Goal: Transaction & Acquisition: Download file/media

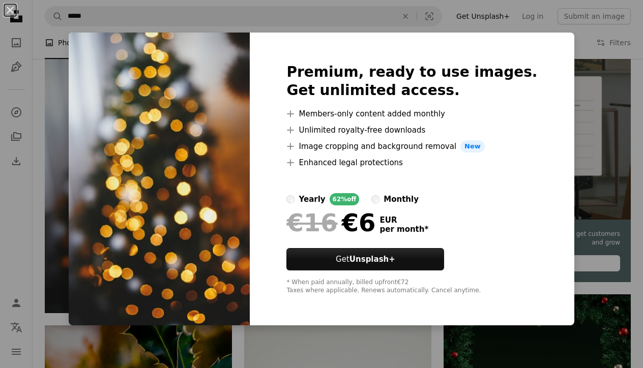
scroll to position [221, 0]
click at [581, 48] on div "An X shape Premium, ready to use images. Get unlimited access. A plus sign Memb…" at bounding box center [321, 184] width 643 height 368
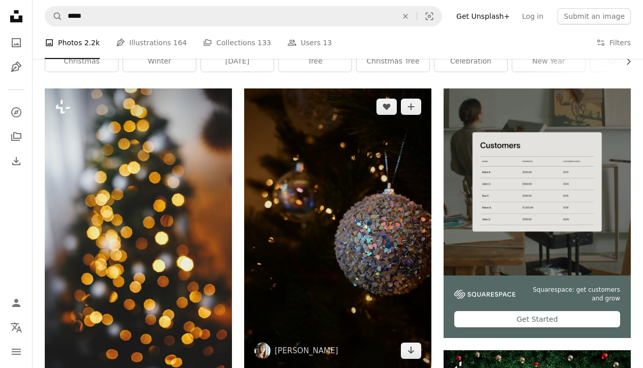
scroll to position [200, 0]
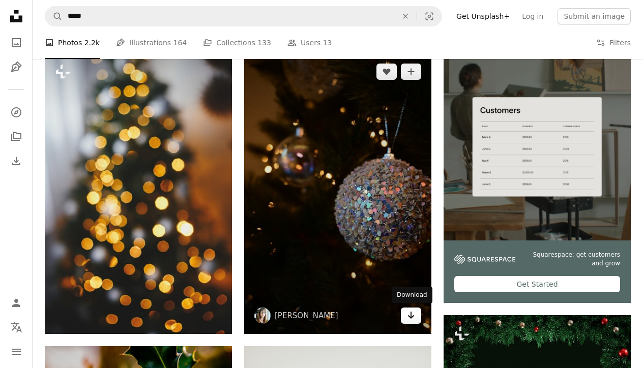
click at [412, 318] on icon "Arrow pointing down" at bounding box center [411, 315] width 8 height 12
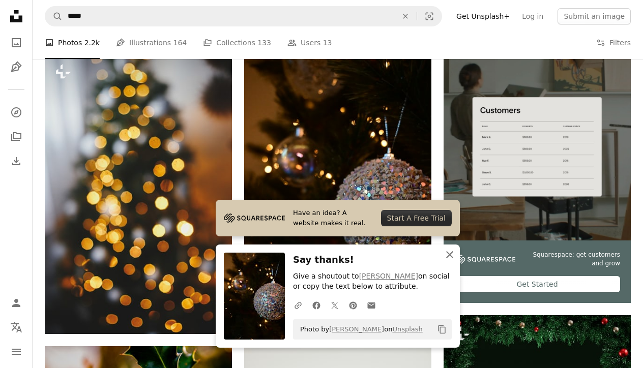
click at [451, 260] on icon "An X shape" at bounding box center [450, 255] width 12 height 12
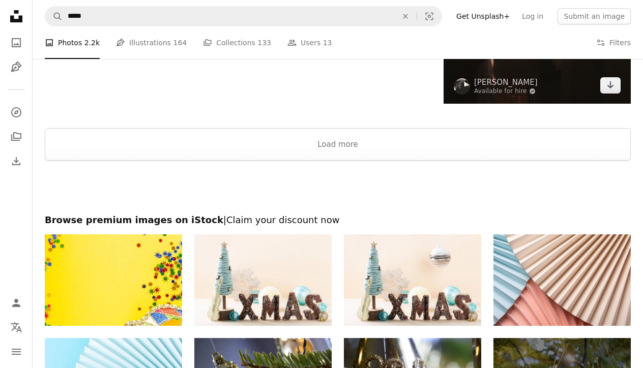
scroll to position [1879, 0]
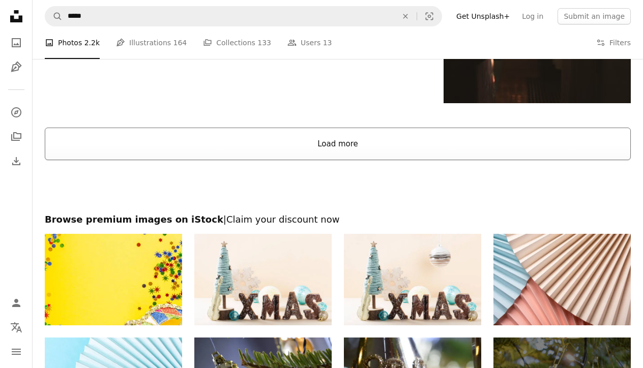
click at [339, 149] on button "Load more" at bounding box center [338, 144] width 586 height 33
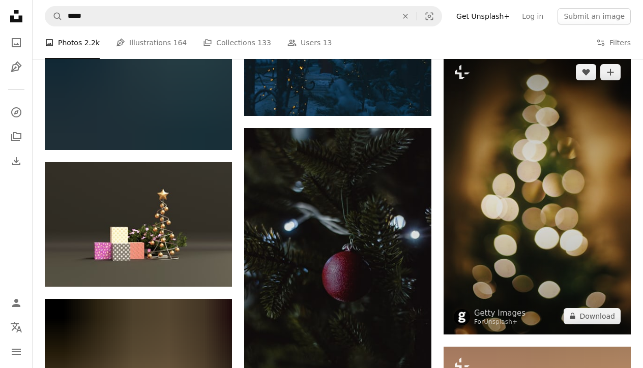
scroll to position [3984, 0]
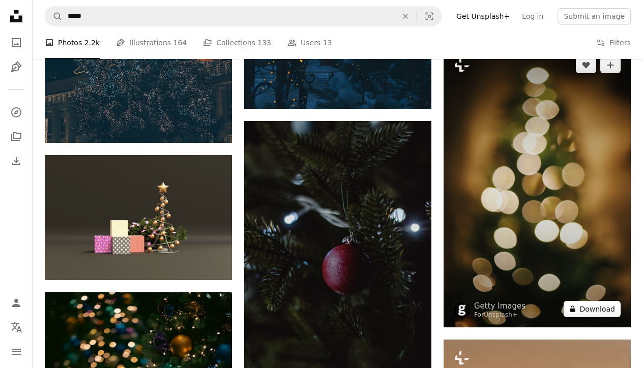
click at [598, 317] on button "A lock Download" at bounding box center [592, 309] width 57 height 16
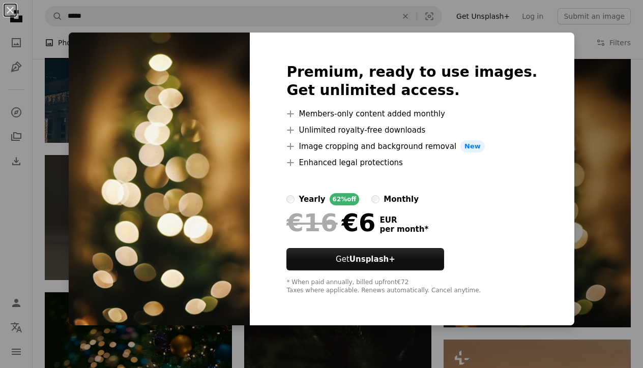
click at [567, 40] on div "An X shape Premium, ready to use images. Get unlimited access. A plus sign Memb…" at bounding box center [321, 184] width 643 height 368
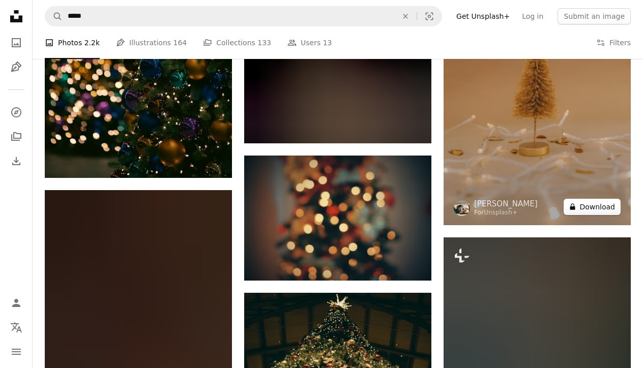
scroll to position [4380, 0]
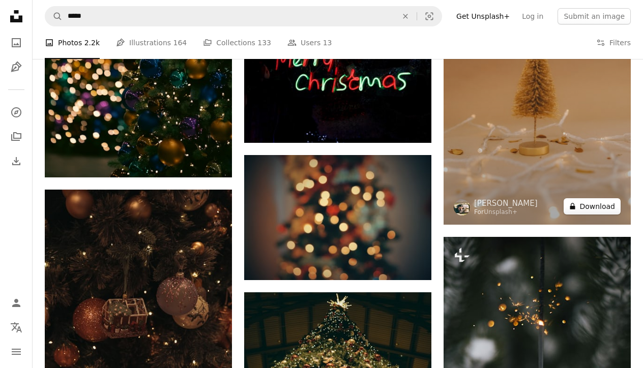
click at [597, 215] on button "A lock Download" at bounding box center [592, 206] width 57 height 16
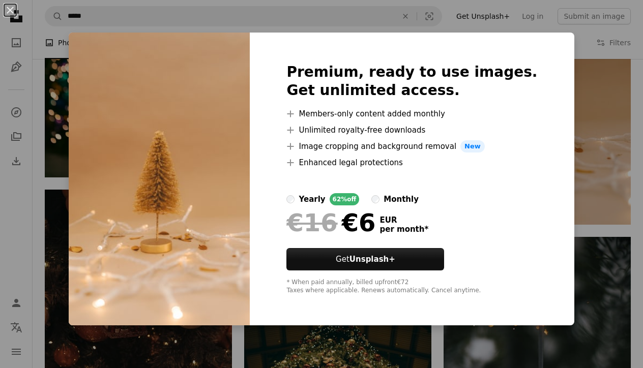
click at [555, 40] on div "An X shape Premium, ready to use images. Get unlimited access. A plus sign Memb…" at bounding box center [321, 184] width 643 height 368
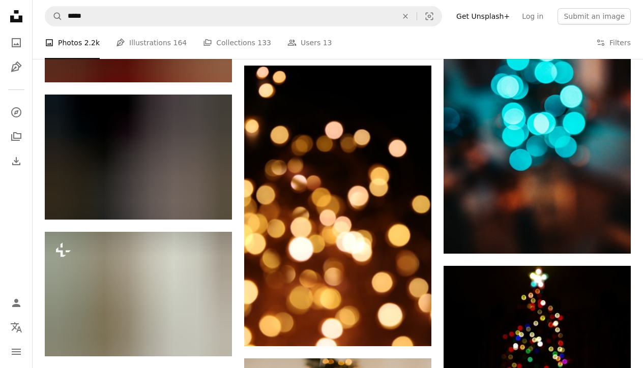
scroll to position [8486, 0]
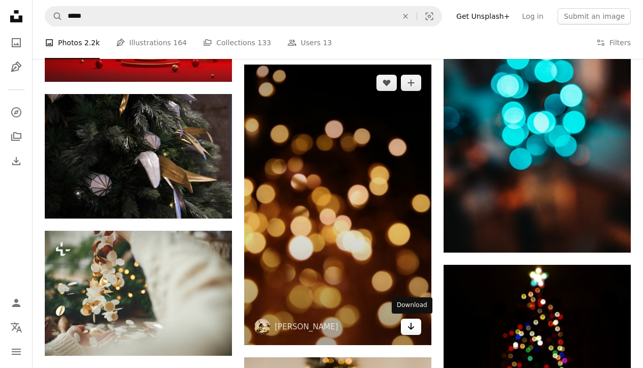
click at [410, 325] on icon "Arrow pointing down" at bounding box center [411, 326] width 8 height 12
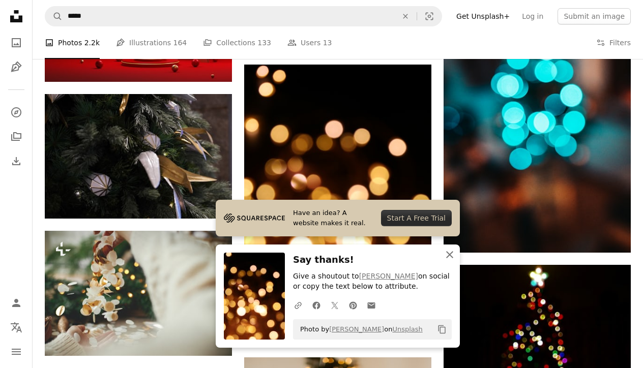
click at [450, 254] on icon "An X shape" at bounding box center [450, 255] width 12 height 12
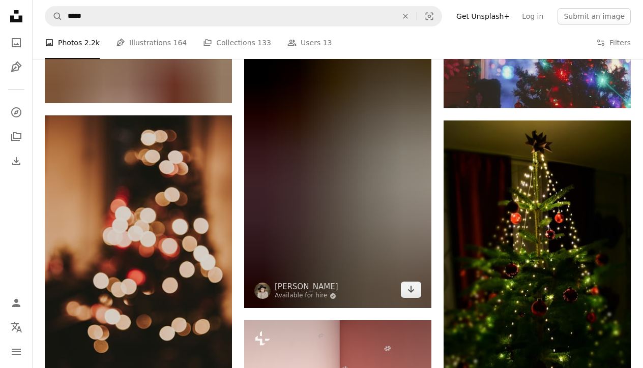
scroll to position [17789, 0]
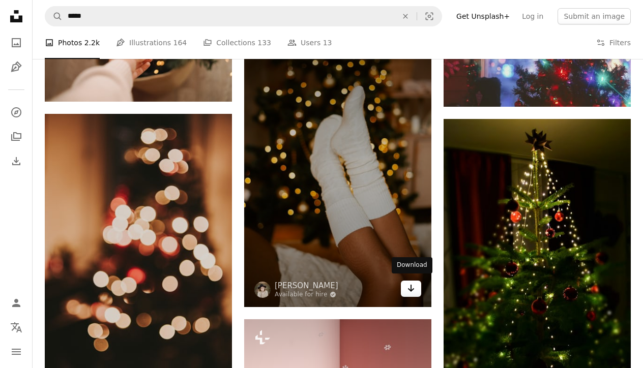
click at [415, 290] on icon "Arrow pointing down" at bounding box center [411, 288] width 8 height 12
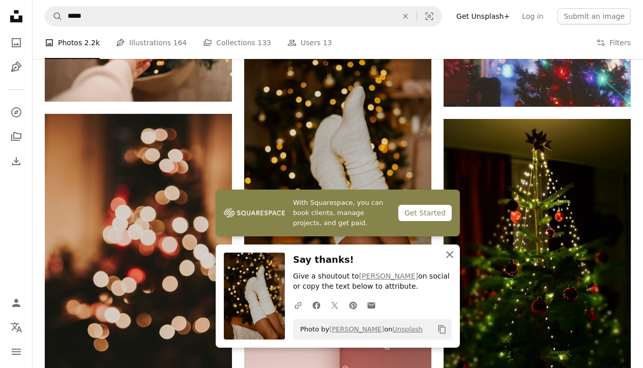
click at [449, 255] on icon "An X shape" at bounding box center [450, 255] width 12 height 12
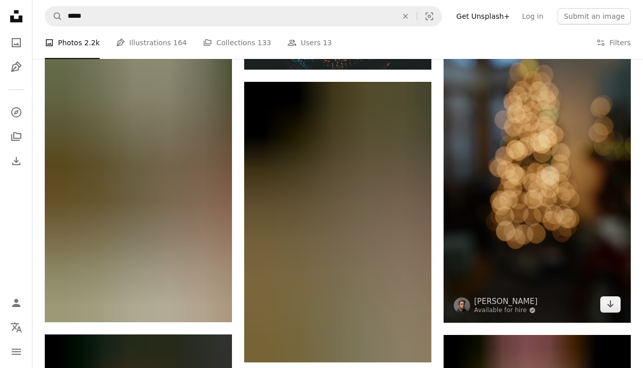
scroll to position [20758, 0]
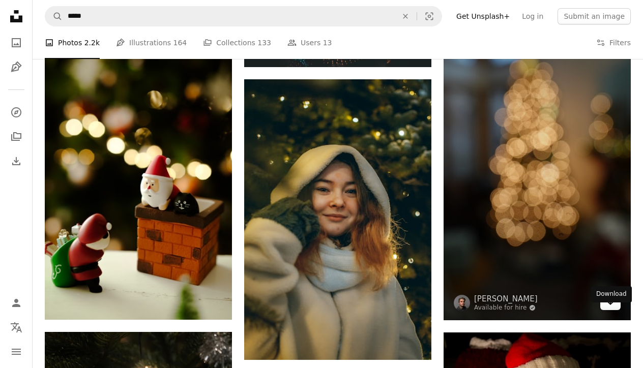
click at [612, 308] on icon "Arrow pointing down" at bounding box center [610, 302] width 8 height 12
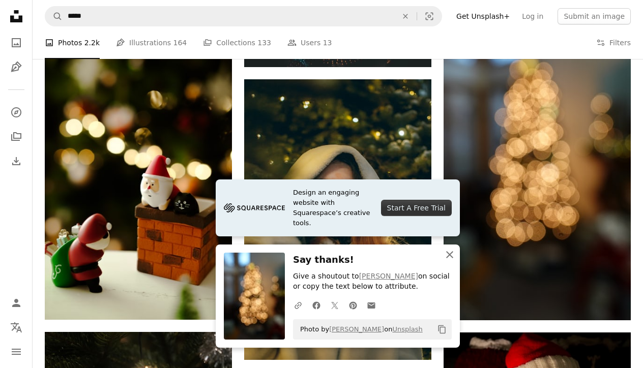
click at [448, 257] on icon "An X shape" at bounding box center [450, 255] width 12 height 12
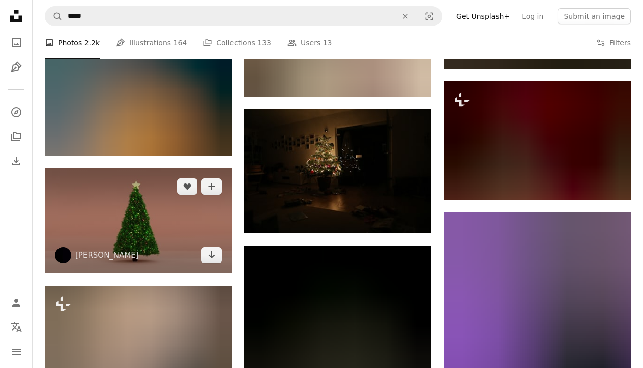
scroll to position [24484, 0]
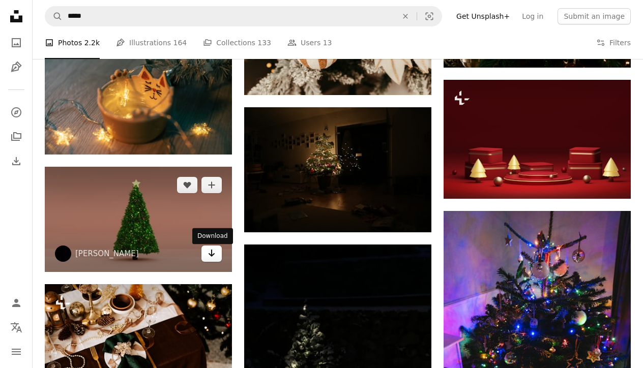
click at [213, 256] on icon "Download" at bounding box center [212, 253] width 7 height 7
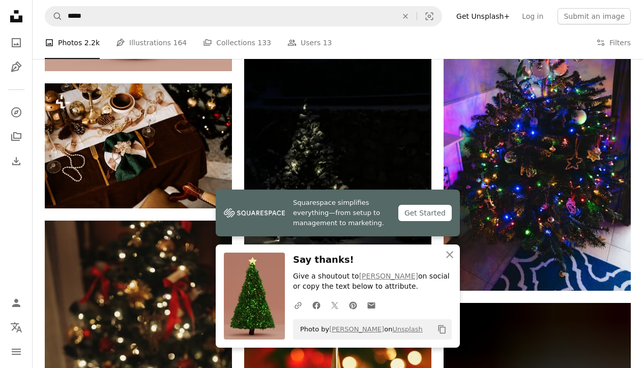
scroll to position [24685, 0]
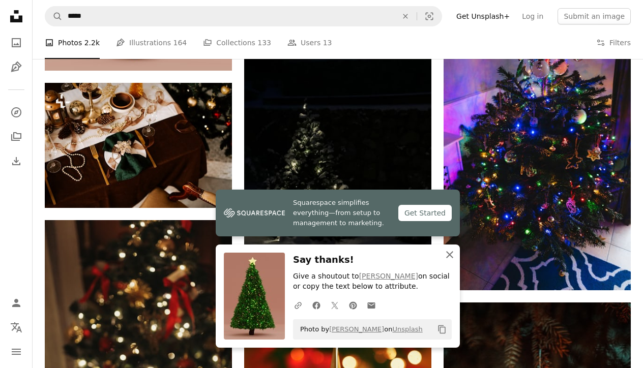
click at [451, 255] on icon "button" at bounding box center [449, 254] width 7 height 7
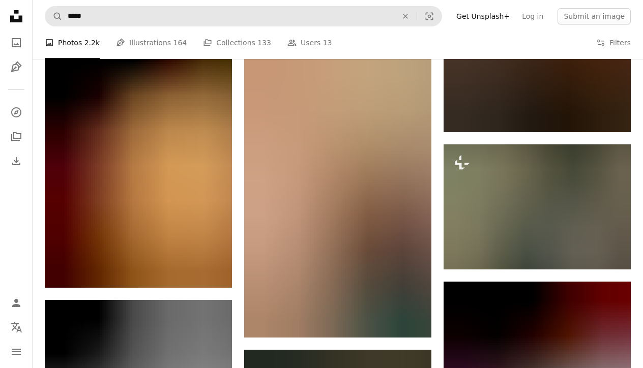
scroll to position [27254, 0]
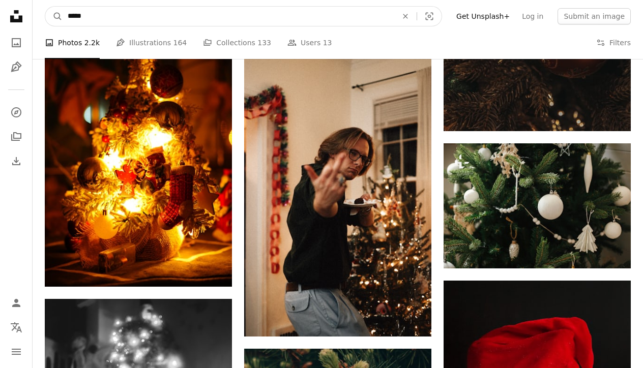
click at [116, 17] on input "*****" at bounding box center [229, 16] width 332 height 19
type input "**********"
click at [54, 16] on button "A magnifying glass" at bounding box center [53, 16] width 17 height 19
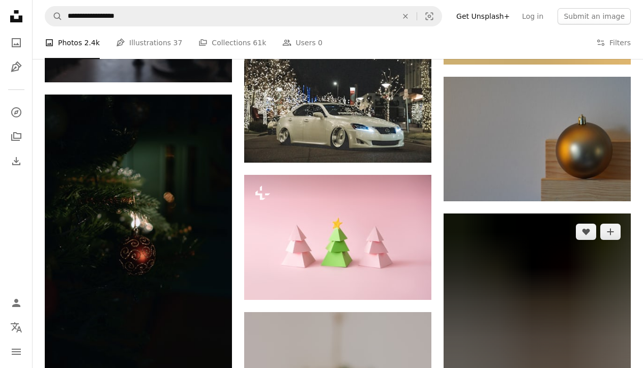
scroll to position [5143, 0]
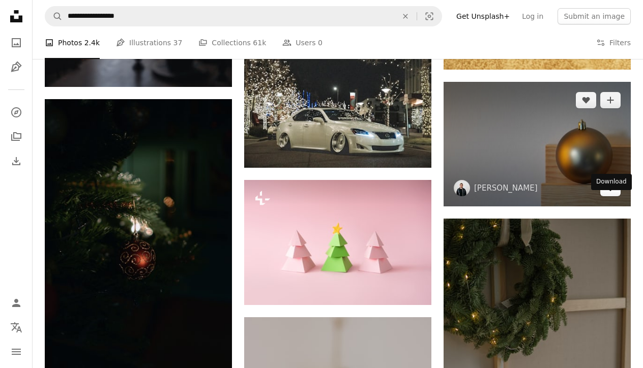
click at [612, 194] on icon "Arrow pointing down" at bounding box center [610, 188] width 8 height 12
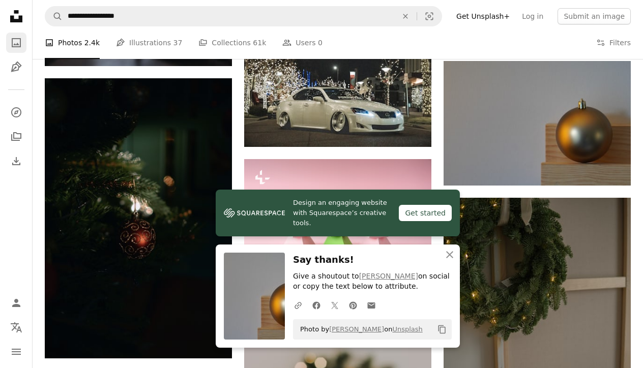
scroll to position [5167, 0]
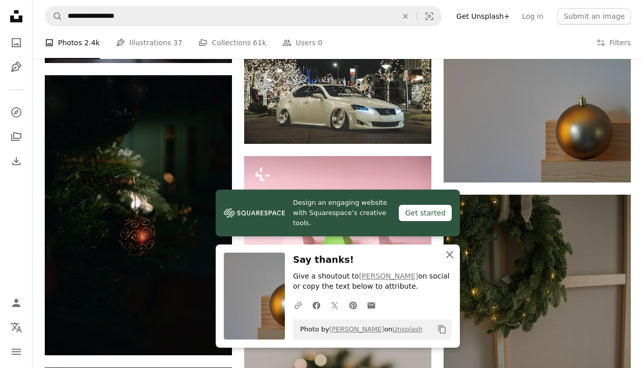
click at [452, 258] on icon "button" at bounding box center [449, 254] width 7 height 7
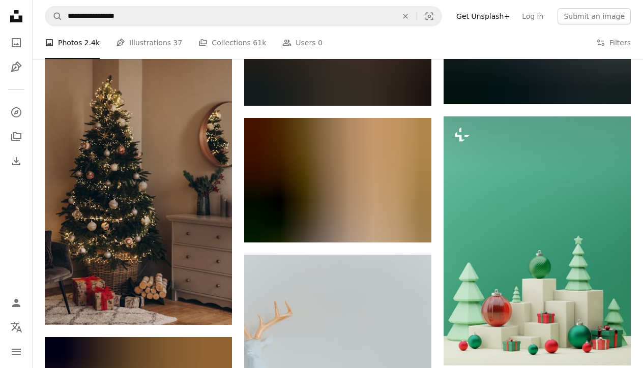
scroll to position [11082, 0]
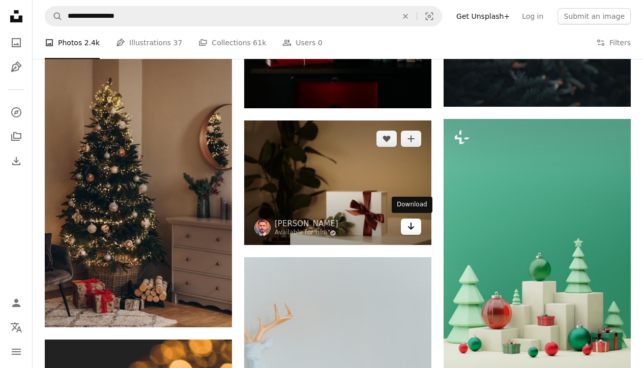
click at [412, 224] on icon "Download" at bounding box center [411, 226] width 7 height 7
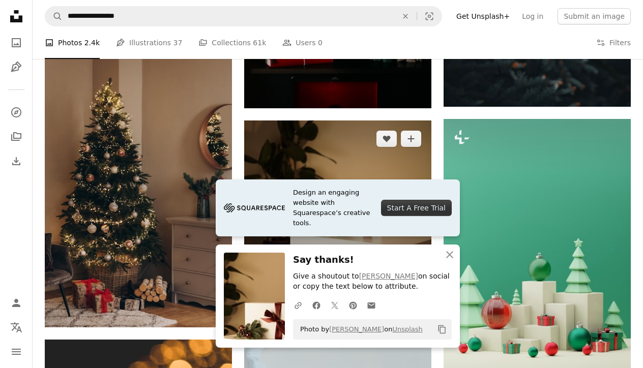
click at [291, 142] on img at bounding box center [337, 183] width 187 height 125
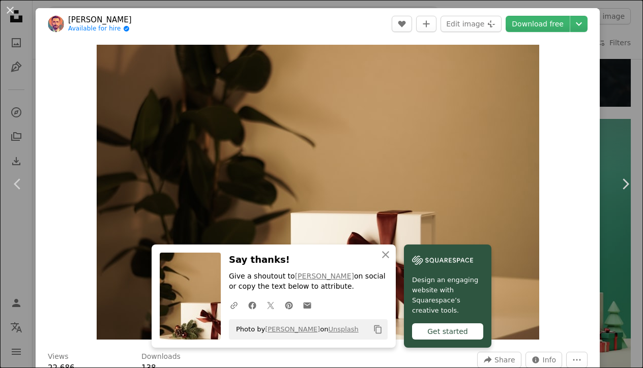
click at [620, 306] on div "An X shape Chevron left Chevron right [PERSON_NAME] Available for hire A checkm…" at bounding box center [321, 184] width 643 height 368
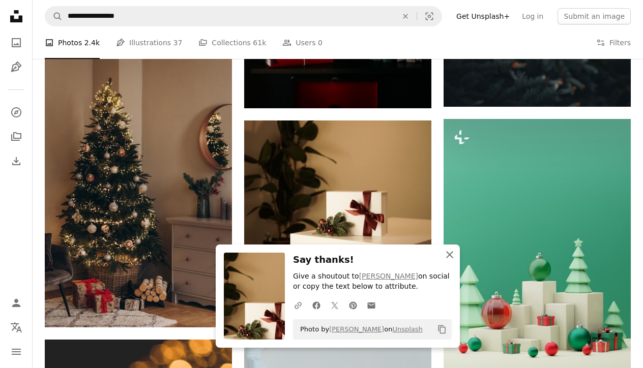
click at [451, 257] on icon "button" at bounding box center [449, 254] width 7 height 7
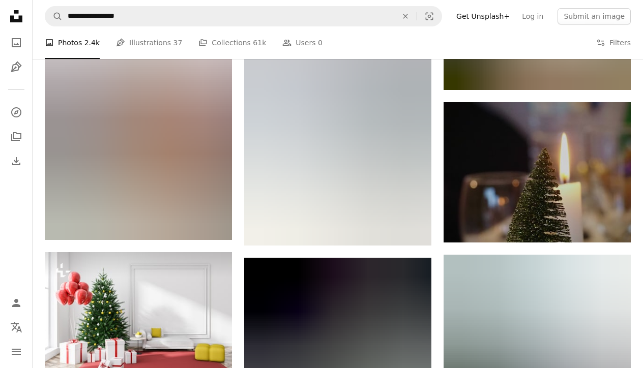
scroll to position [19158, 0]
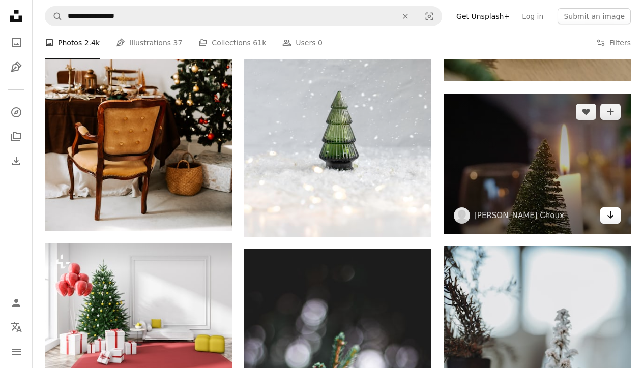
click at [613, 221] on icon "Arrow pointing down" at bounding box center [610, 215] width 8 height 12
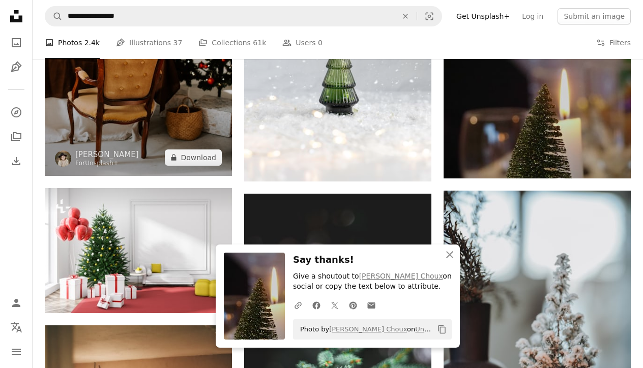
scroll to position [19214, 0]
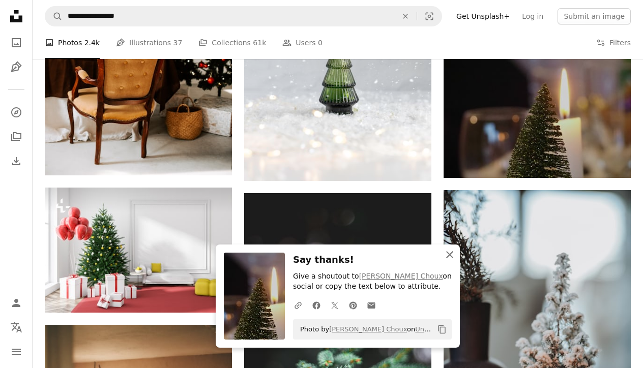
click at [450, 255] on icon "An X shape" at bounding box center [450, 255] width 12 height 12
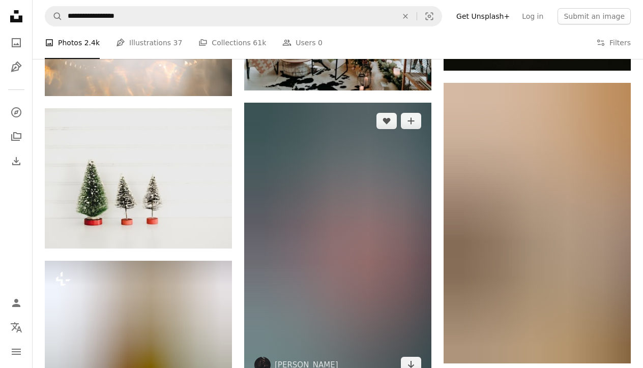
scroll to position [32322, 0]
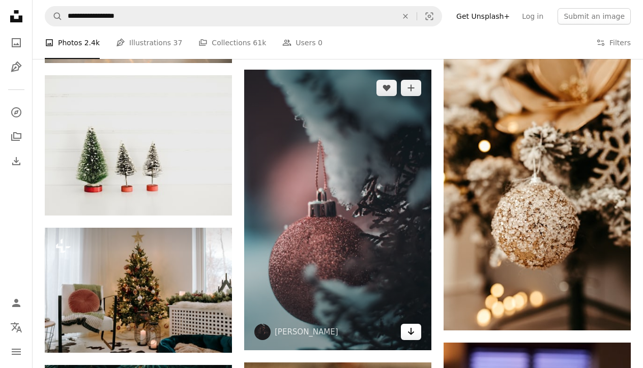
click at [418, 329] on link "Arrow pointing down" at bounding box center [411, 332] width 20 height 16
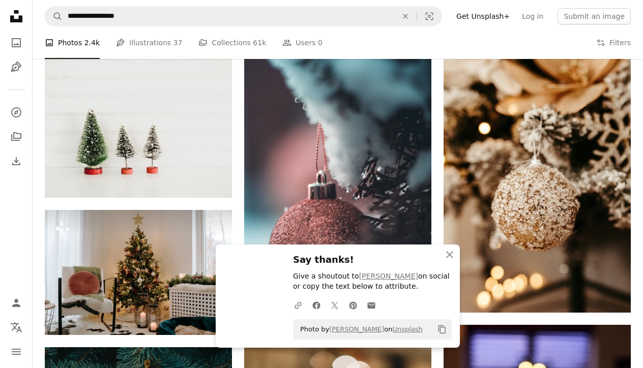
scroll to position [32340, 0]
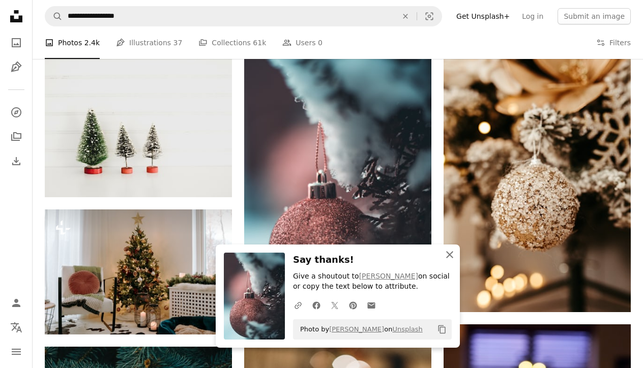
click at [446, 256] on icon "An X shape" at bounding box center [450, 255] width 12 height 12
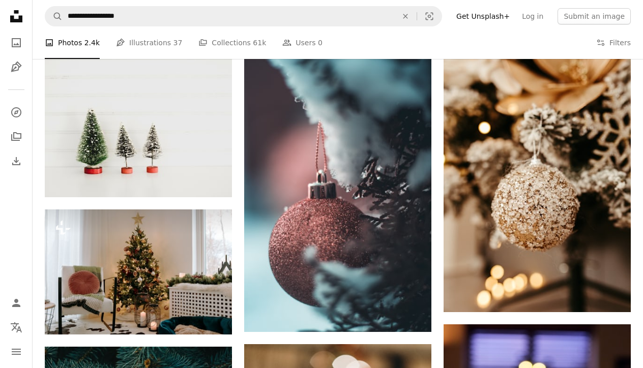
scroll to position [32344, 0]
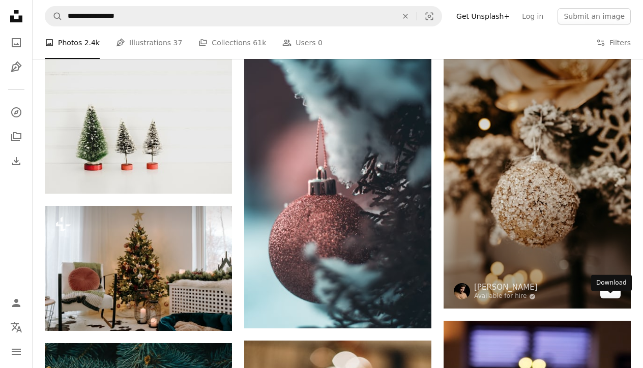
click at [613, 296] on icon "Arrow pointing down" at bounding box center [610, 290] width 8 height 12
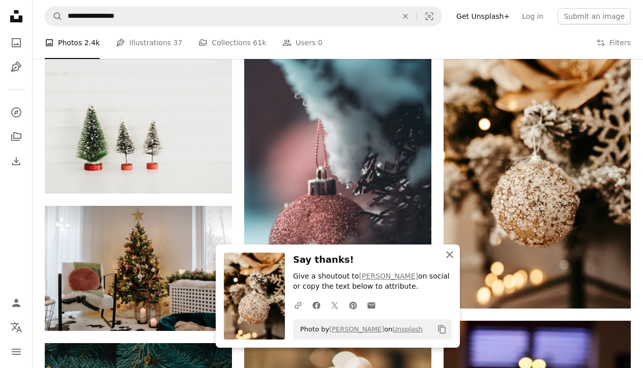
click at [450, 253] on icon "An X shape" at bounding box center [450, 255] width 12 height 12
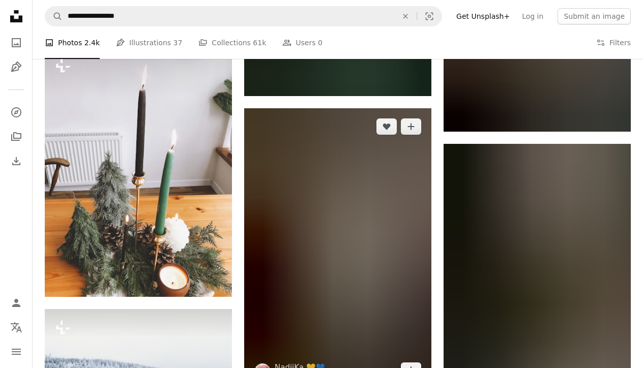
scroll to position [52250, 0]
